Goal: Information Seeking & Learning: Find specific fact

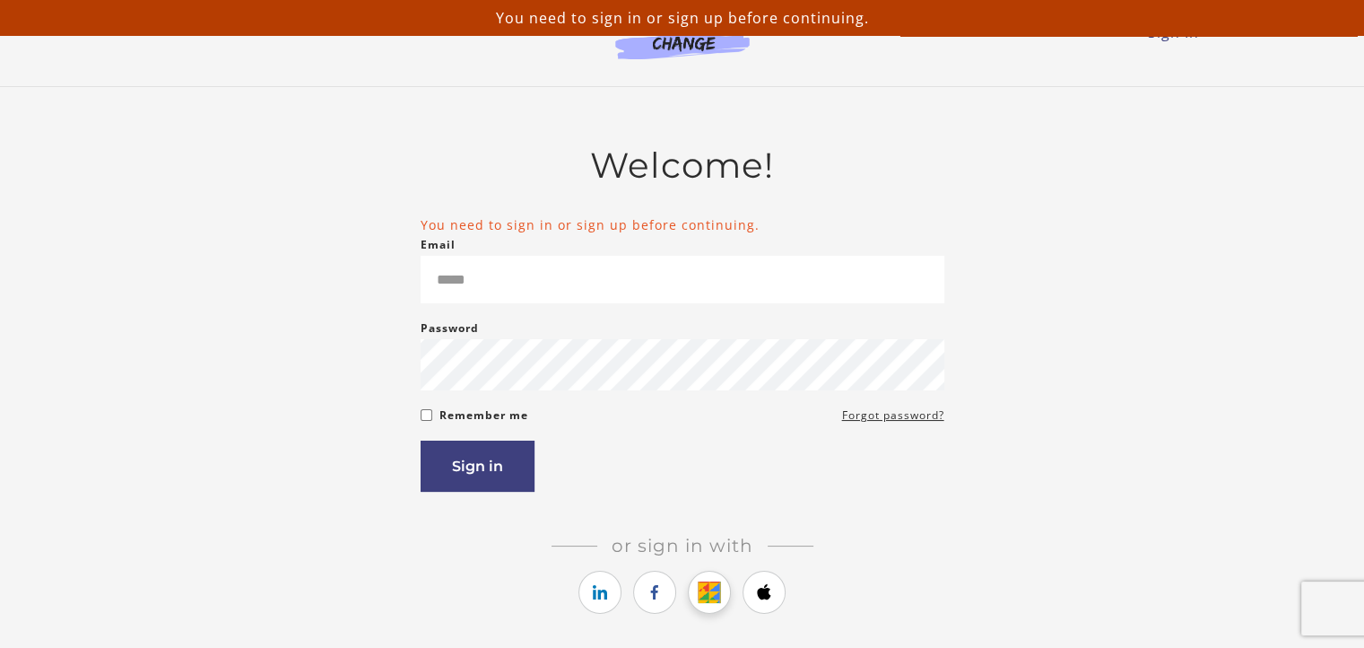
click at [719, 593] on icon "https://courses.thinkific.com/users/auth/google?ss%5Breferral%5D=&ss%5Buser_ret…" at bounding box center [710, 592] width 22 height 22
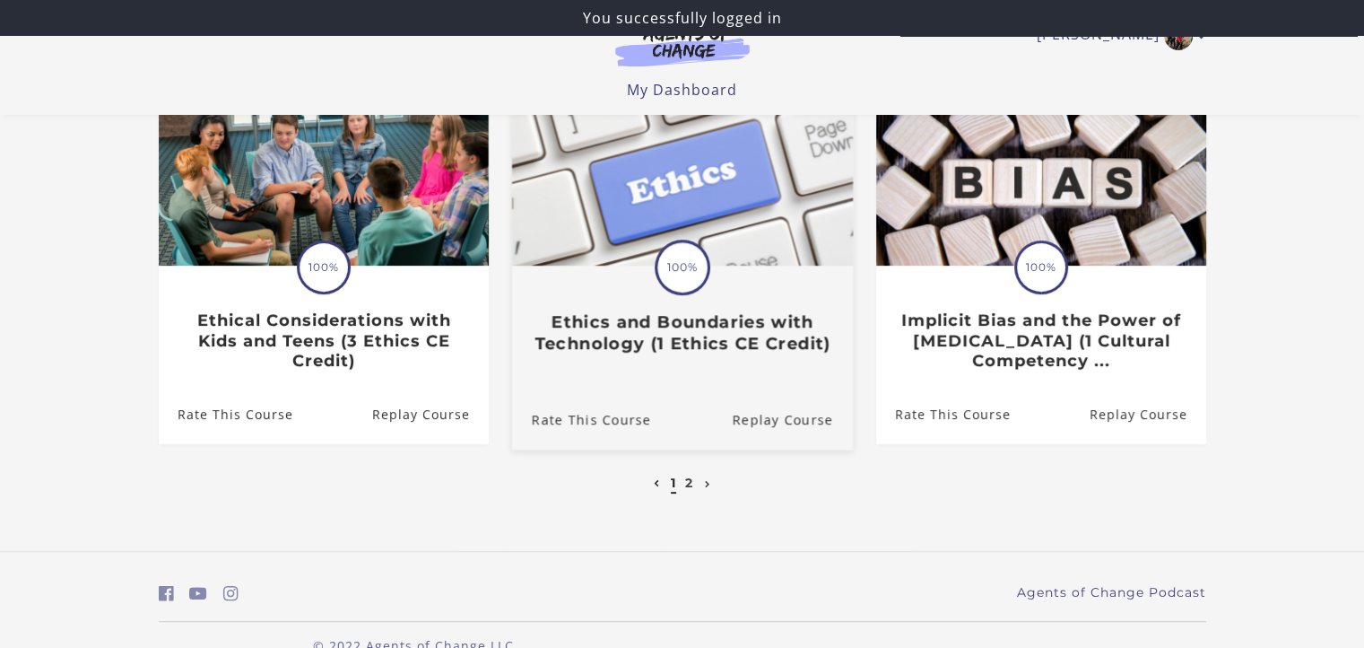
scroll to position [608, 0]
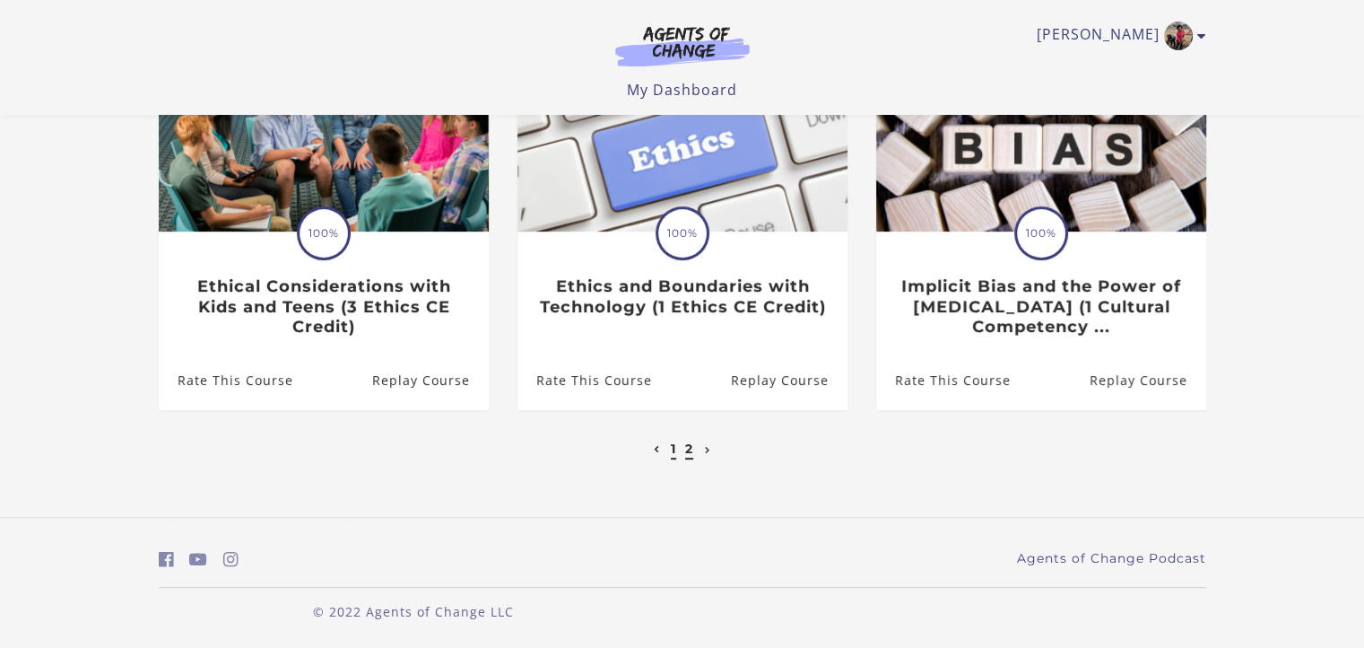
click at [687, 450] on link "2" at bounding box center [689, 448] width 8 height 16
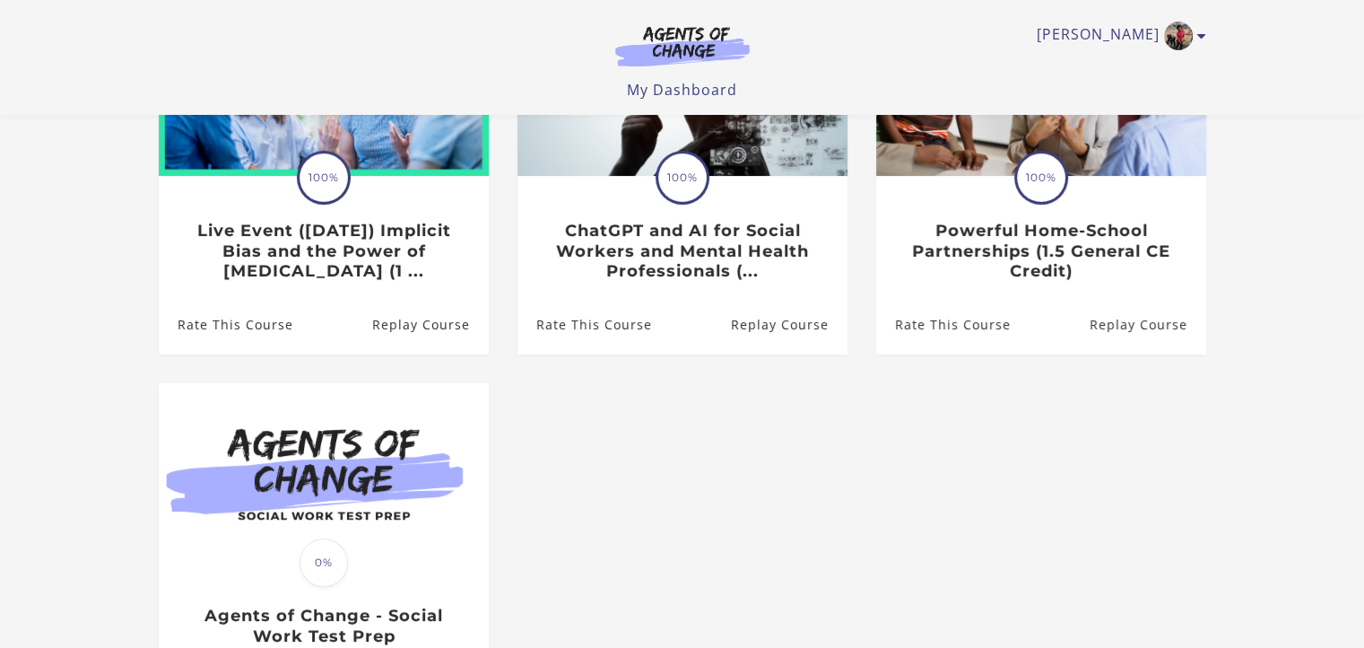
scroll to position [538, 0]
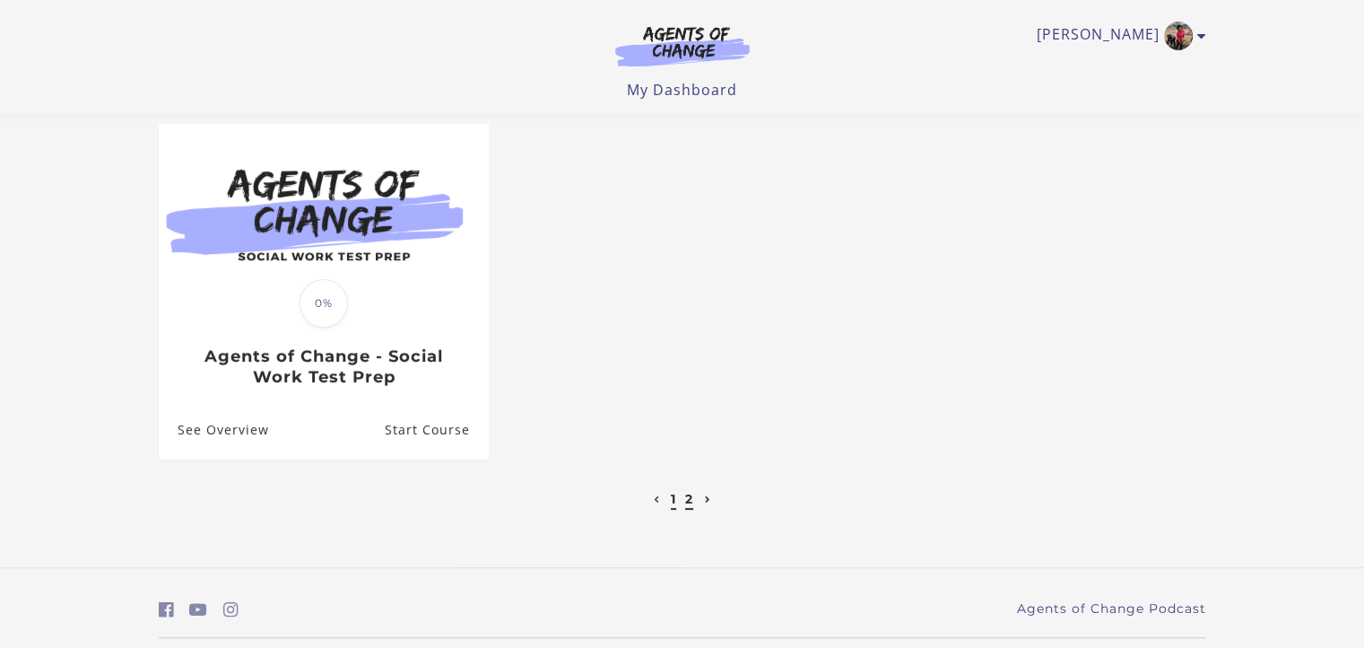
click at [672, 504] on link "1" at bounding box center [673, 499] width 5 height 16
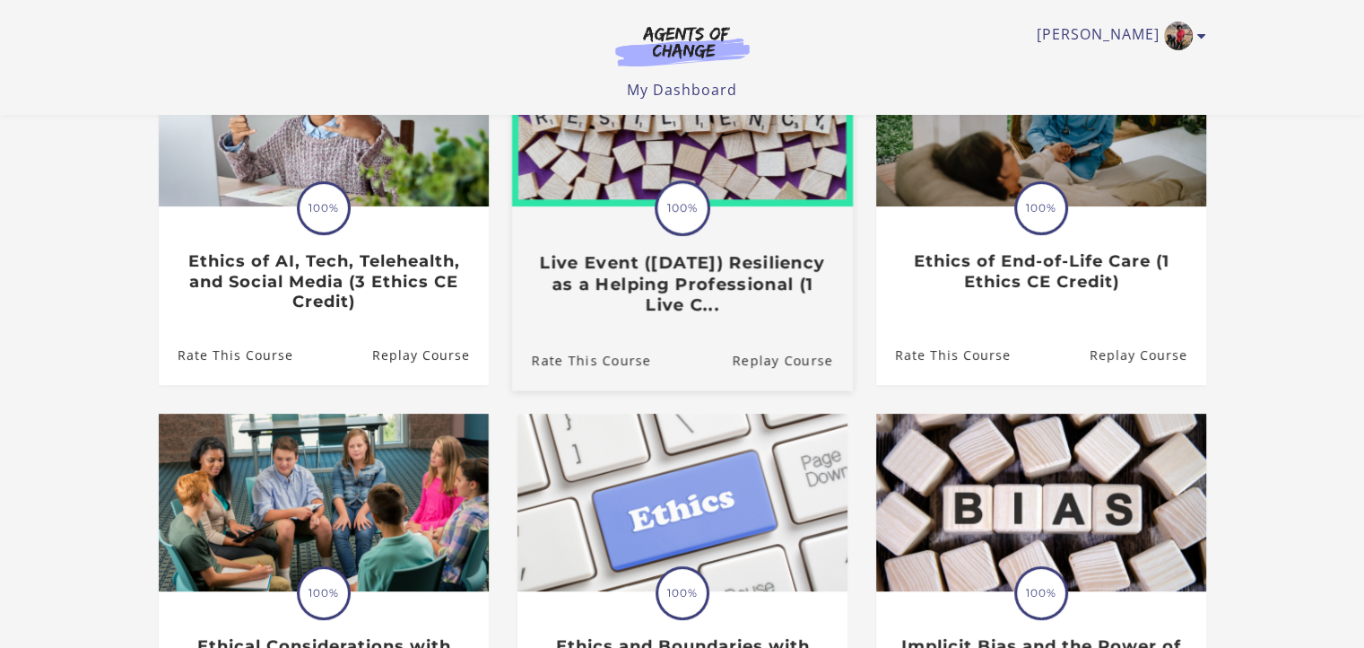
scroll to position [239, 0]
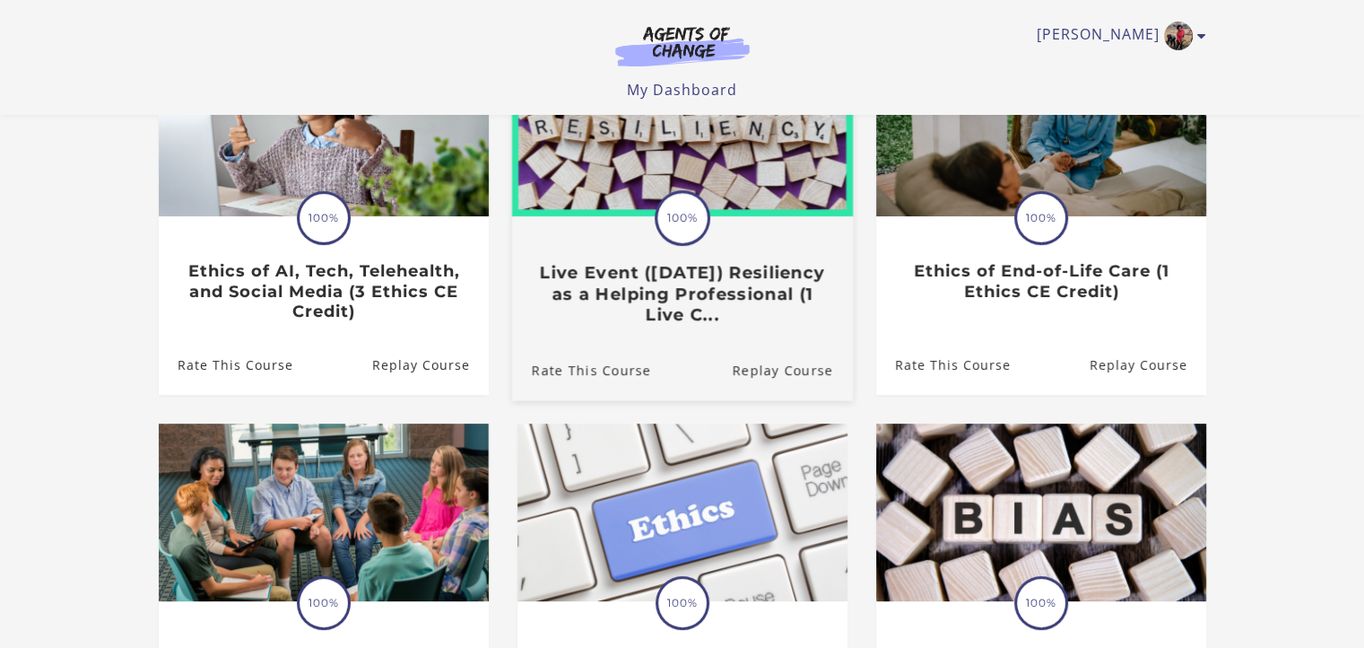
click at [719, 299] on h3 "Live Event ([DATE]) Resiliency as a Helping Professional (1 Live C..." at bounding box center [681, 294] width 301 height 63
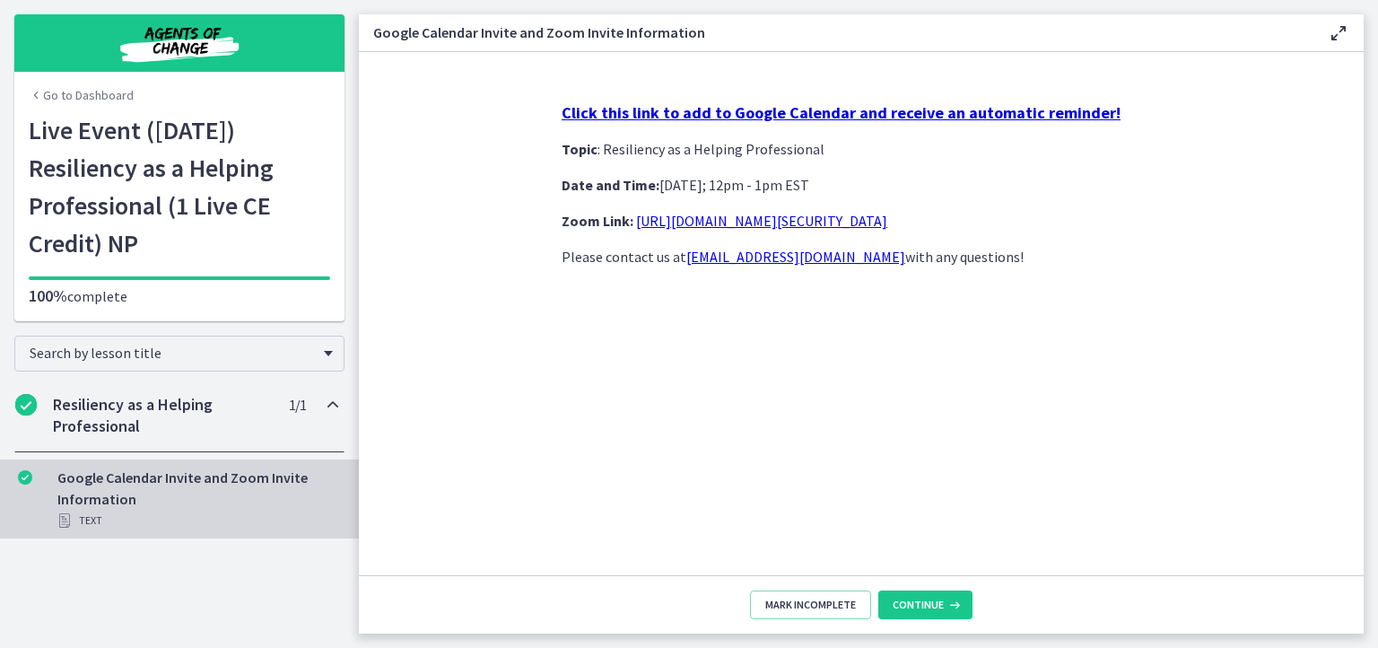
click at [174, 405] on h2 "Resiliency as a Helping Professional" at bounding box center [162, 415] width 219 height 43
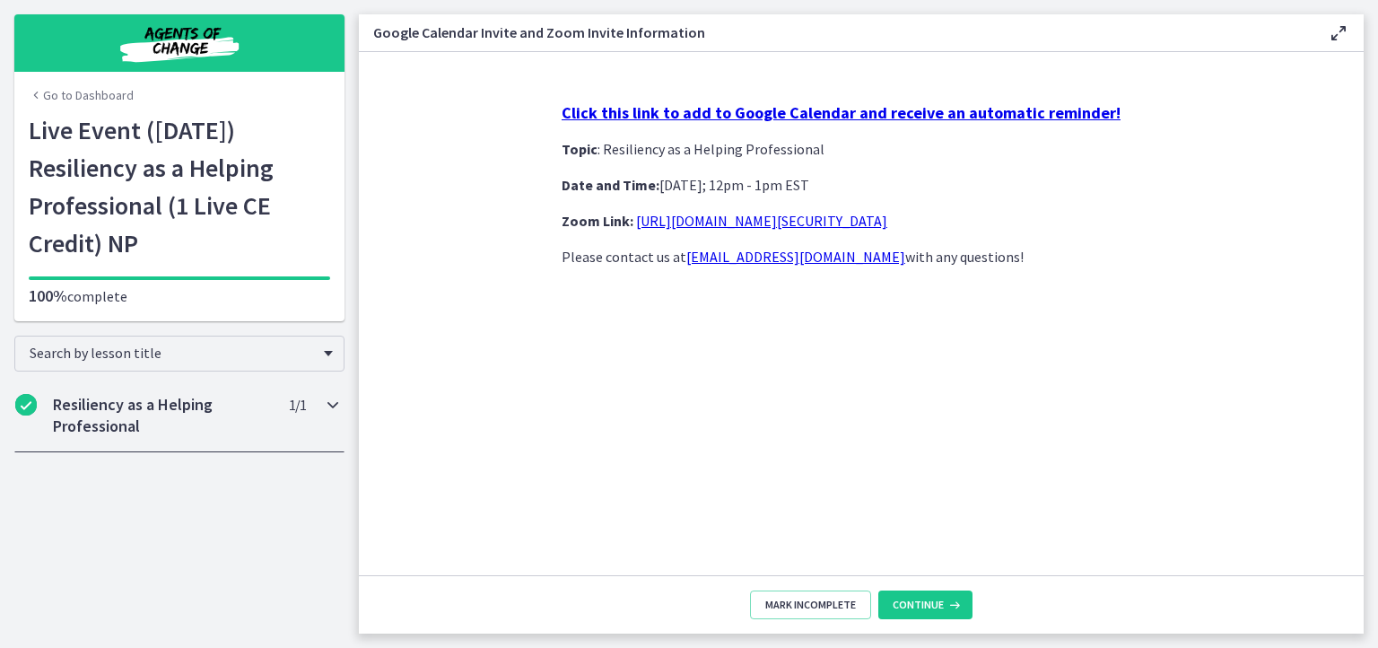
click at [174, 405] on h2 "Resiliency as a Helping Professional" at bounding box center [162, 415] width 219 height 43
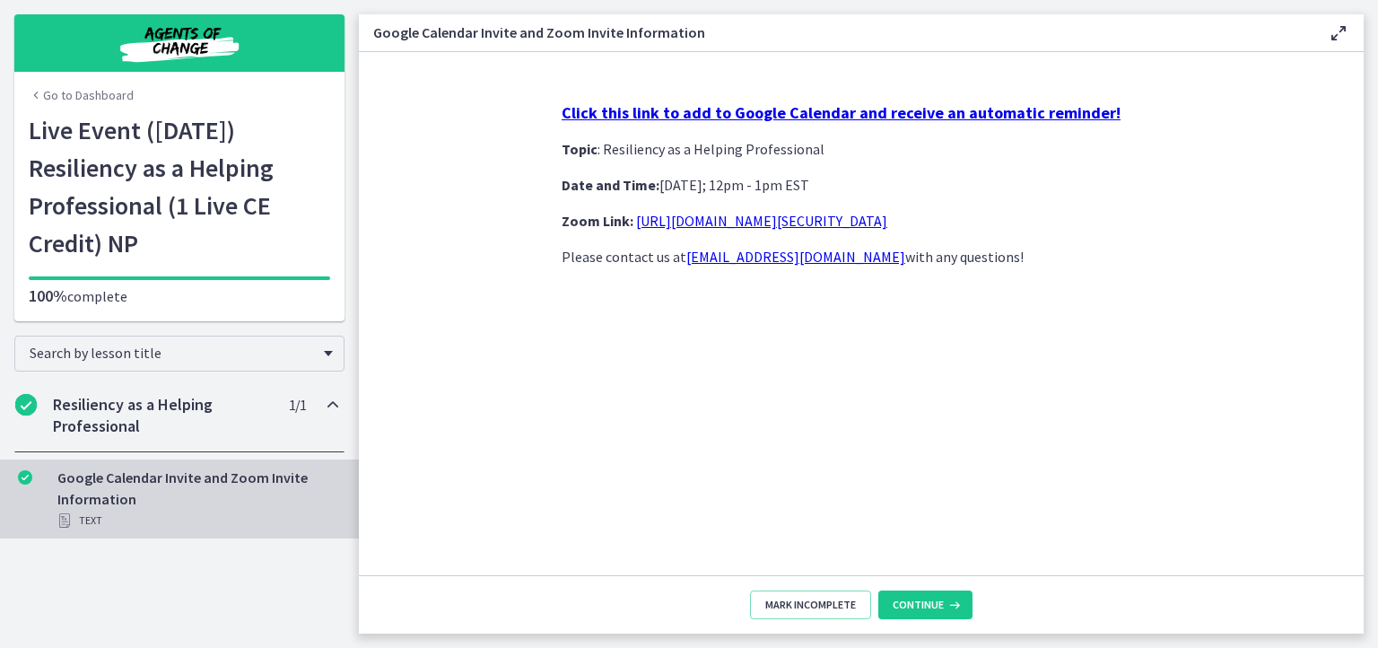
click at [851, 253] on link "contact@agentsofchangeprep.com" at bounding box center [795, 257] width 219 height 18
click at [829, 0] on main "Google Calendar Invite and Zoom Invite Information Enable fullscreen Click this…" at bounding box center [868, 324] width 1019 height 648
drag, startPoint x: 151, startPoint y: 242, endPoint x: 29, endPoint y: 127, distance: 167.5
click at [29, 127] on h1 "Live Event (8/15/25) Resiliency as a Helping Professional (1 Live CE Credit) NP" at bounding box center [179, 186] width 301 height 151
drag, startPoint x: 29, startPoint y: 127, endPoint x: 93, endPoint y: 142, distance: 66.2
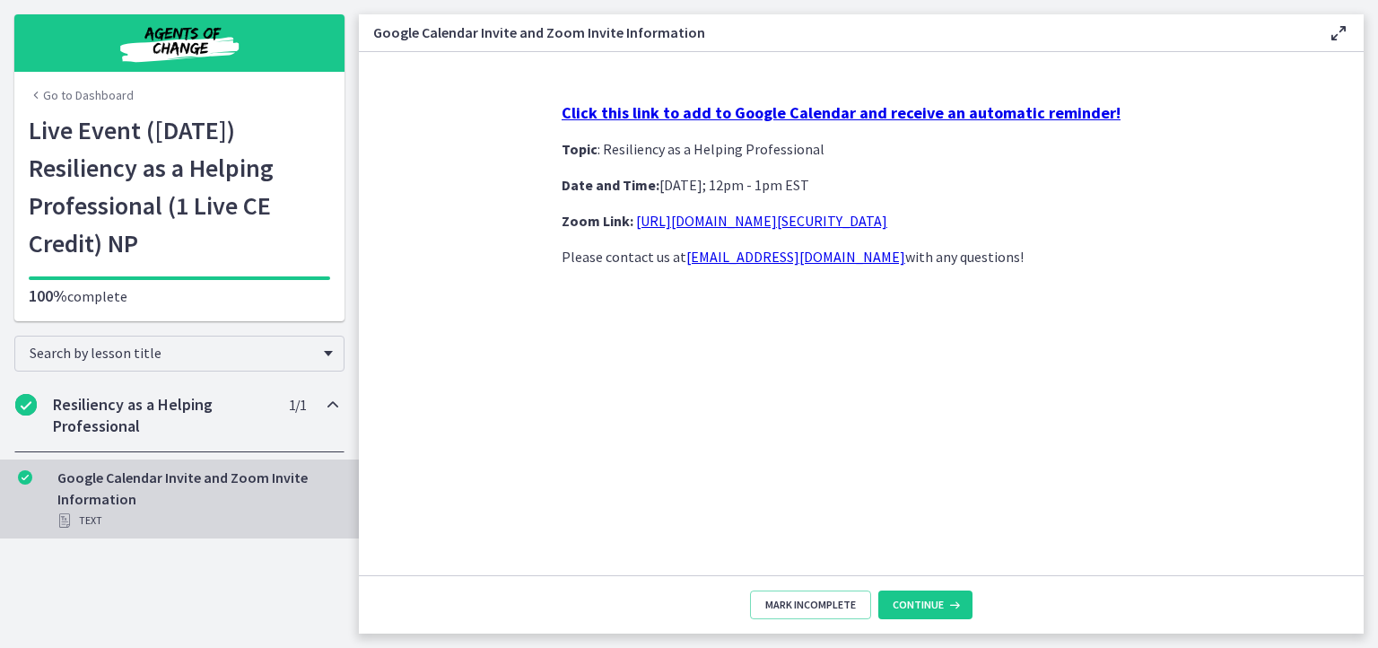
copy h1 "Live Event (8/15/25) Resiliency as a Helping Professional (1 Live CE Credit) NP"
